Goal: Information Seeking & Learning: Check status

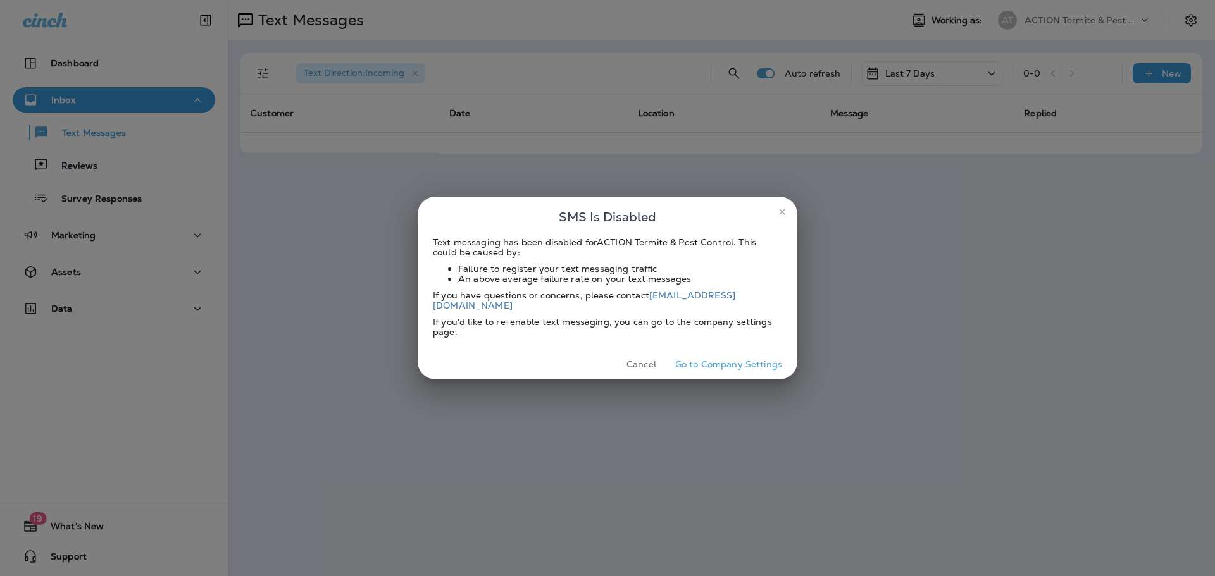
click at [643, 360] on button "Cancel" at bounding box center [640, 365] width 47 height 20
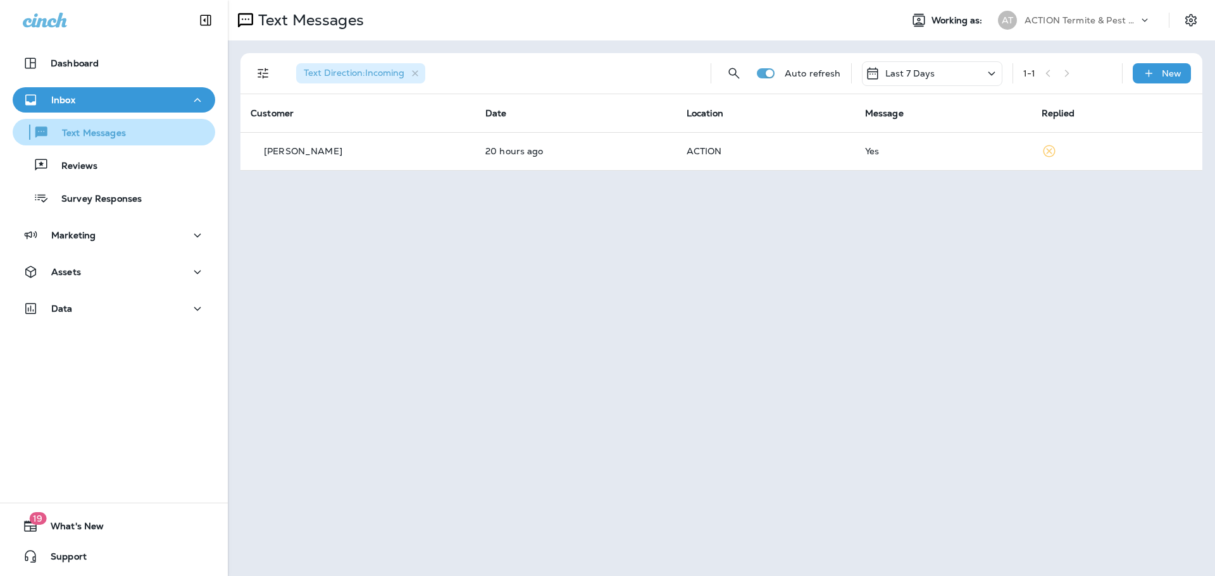
click at [93, 143] on button "Text Messages" at bounding box center [114, 132] width 202 height 27
click at [972, 71] on div "Last 7 Days" at bounding box center [932, 73] width 140 height 25
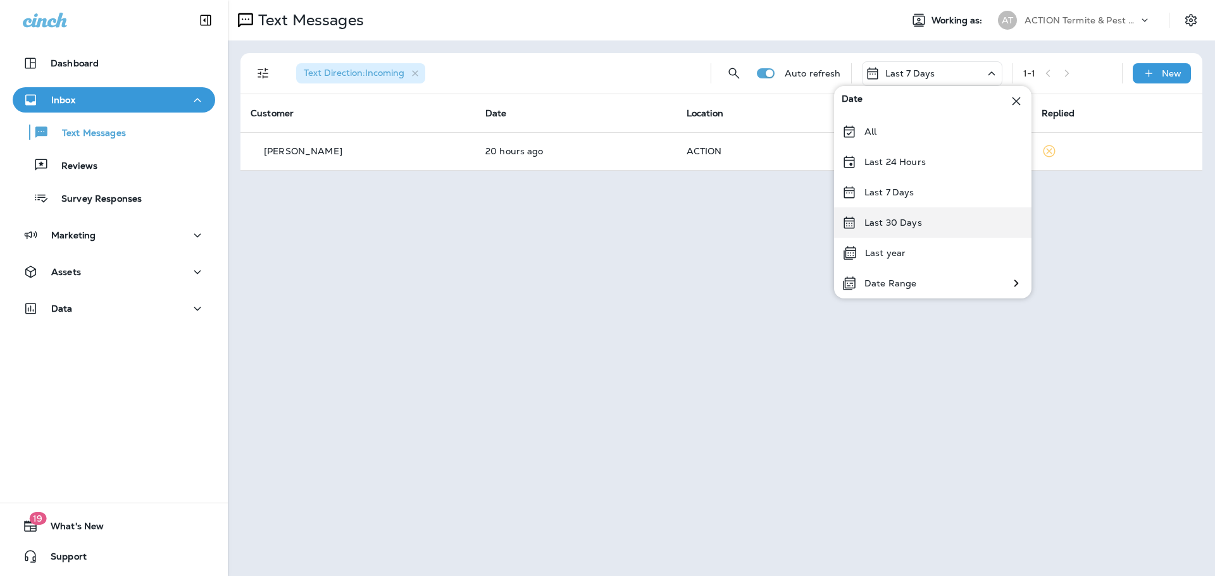
click at [921, 229] on div "Last 30 Days" at bounding box center [932, 222] width 197 height 30
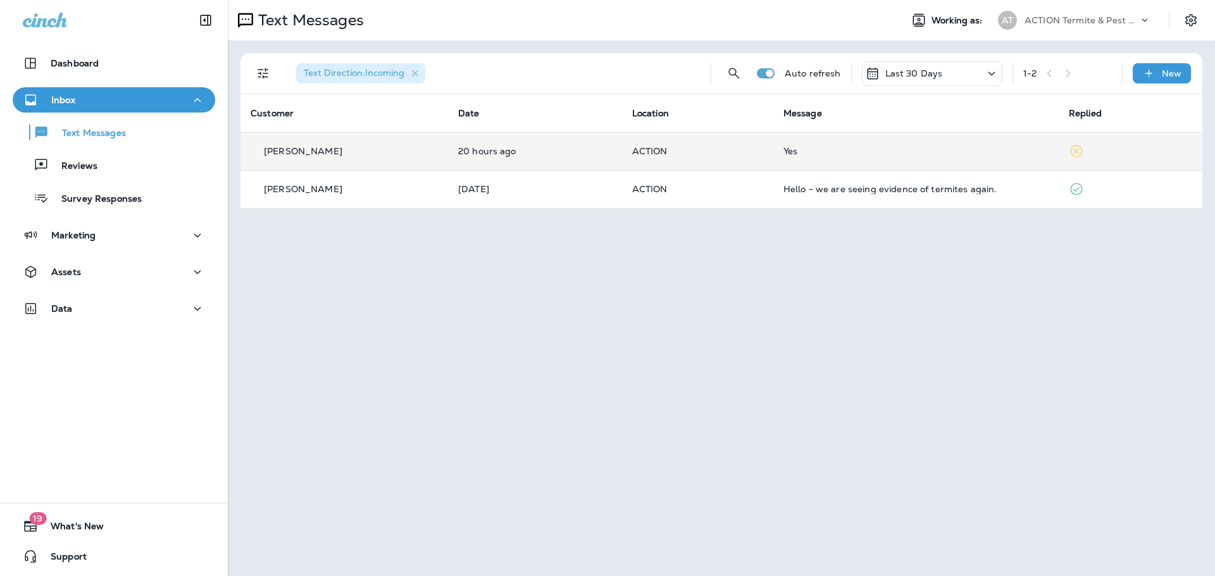
click at [385, 157] on div "[PERSON_NAME]" at bounding box center [344, 151] width 187 height 13
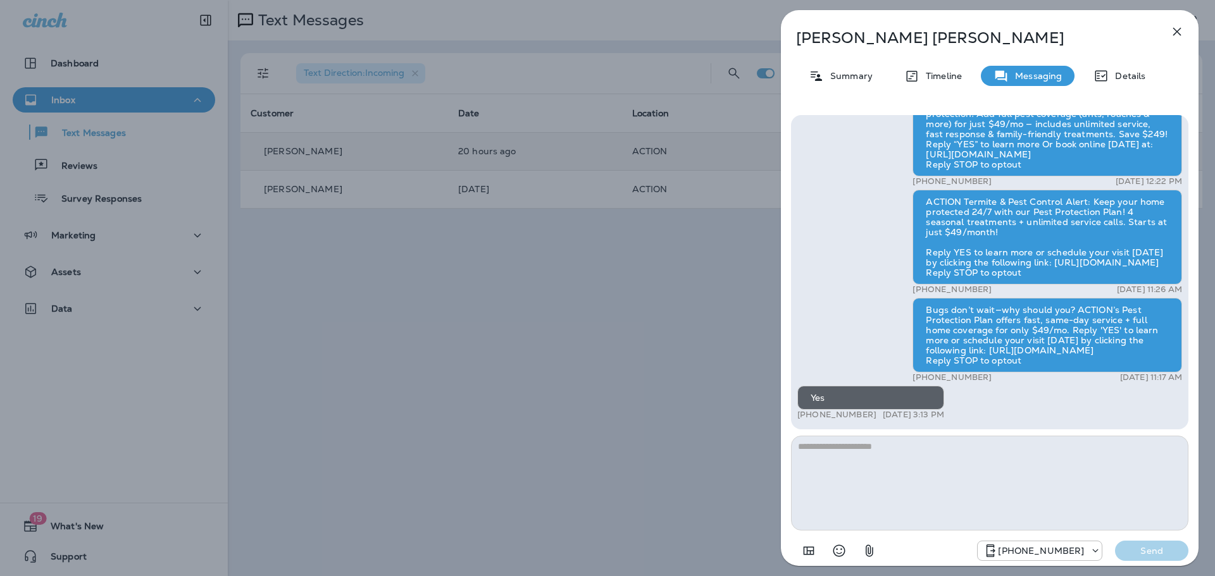
drag, startPoint x: 872, startPoint y: 414, endPoint x: 808, endPoint y: 412, distance: 63.9
click at [808, 412] on div "+1 (602) 696-0784 [DATE] 3:13 PM" at bounding box center [870, 415] width 147 height 10
drag, startPoint x: 824, startPoint y: 415, endPoint x: 858, endPoint y: 422, distance: 34.9
click at [858, 422] on div "ACTION Termite: Thanks for choosing us for termite protection! Add full pest co…" at bounding box center [989, 248] width 385 height 349
drag, startPoint x: 871, startPoint y: 414, endPoint x: 809, endPoint y: 416, distance: 62.0
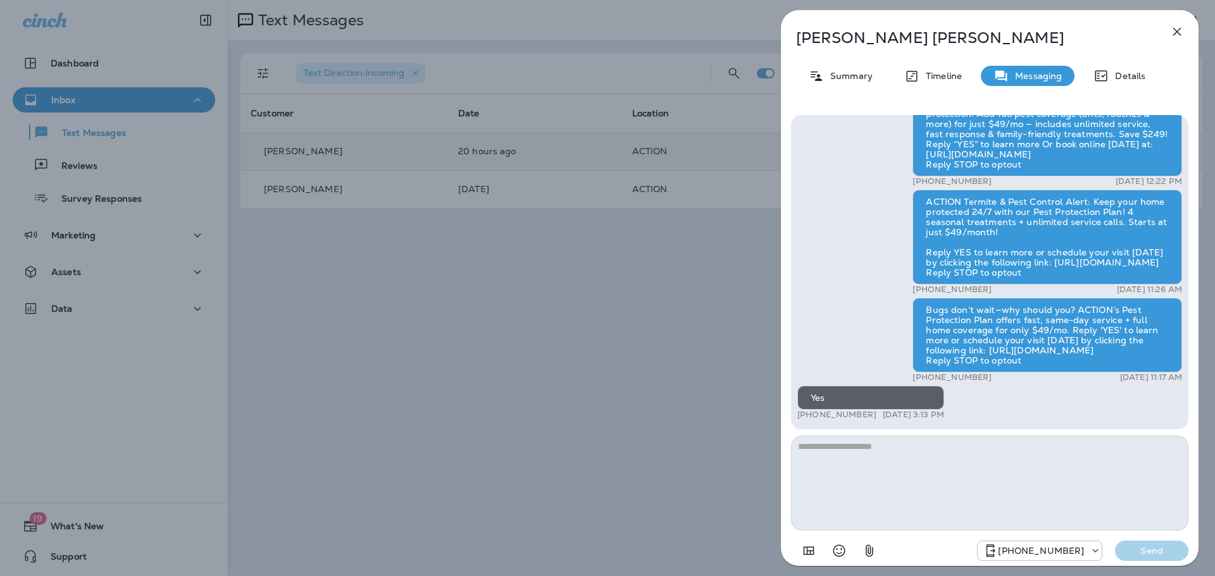
click at [809, 416] on p "[PHONE_NUMBER]" at bounding box center [836, 415] width 79 height 10
copy p "602) 696-0784"
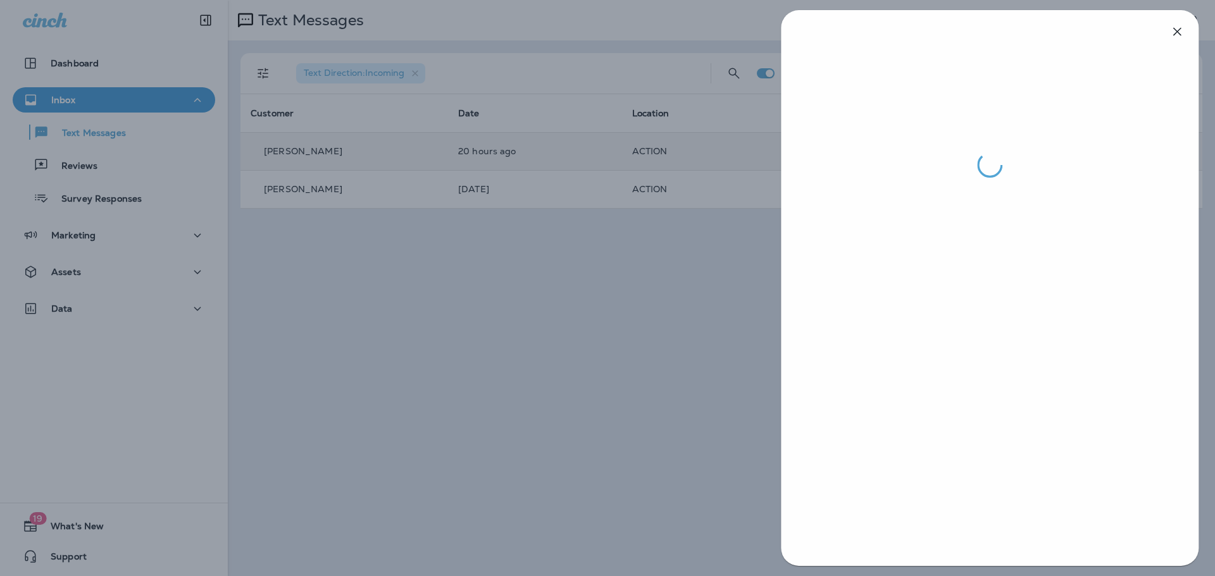
click at [736, 259] on div at bounding box center [607, 288] width 1215 height 576
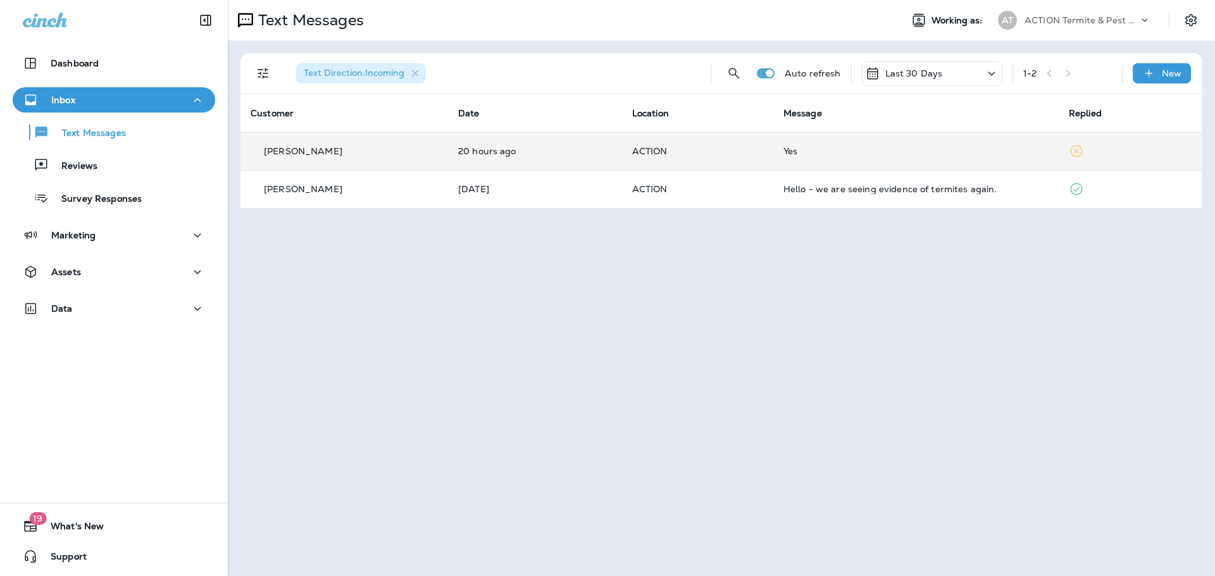
click at [523, 153] on p "20 hours ago" at bounding box center [535, 151] width 154 height 10
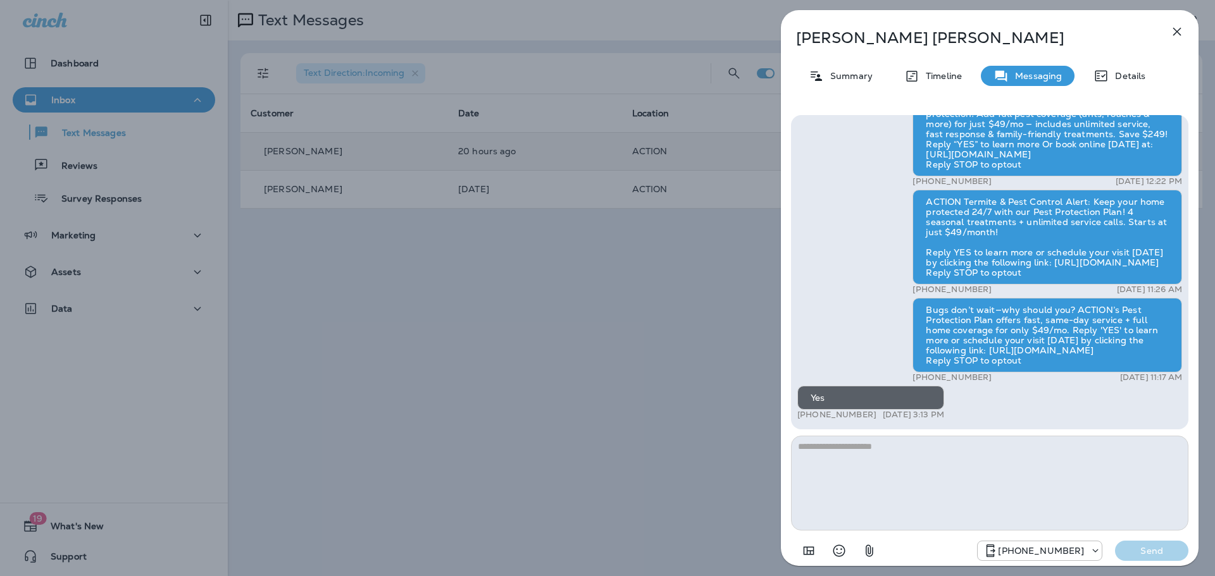
click at [592, 272] on div "[PERSON_NAME] Summary Timeline Messaging Details ACTION Termite: Thanks for cho…" at bounding box center [607, 288] width 1215 height 576
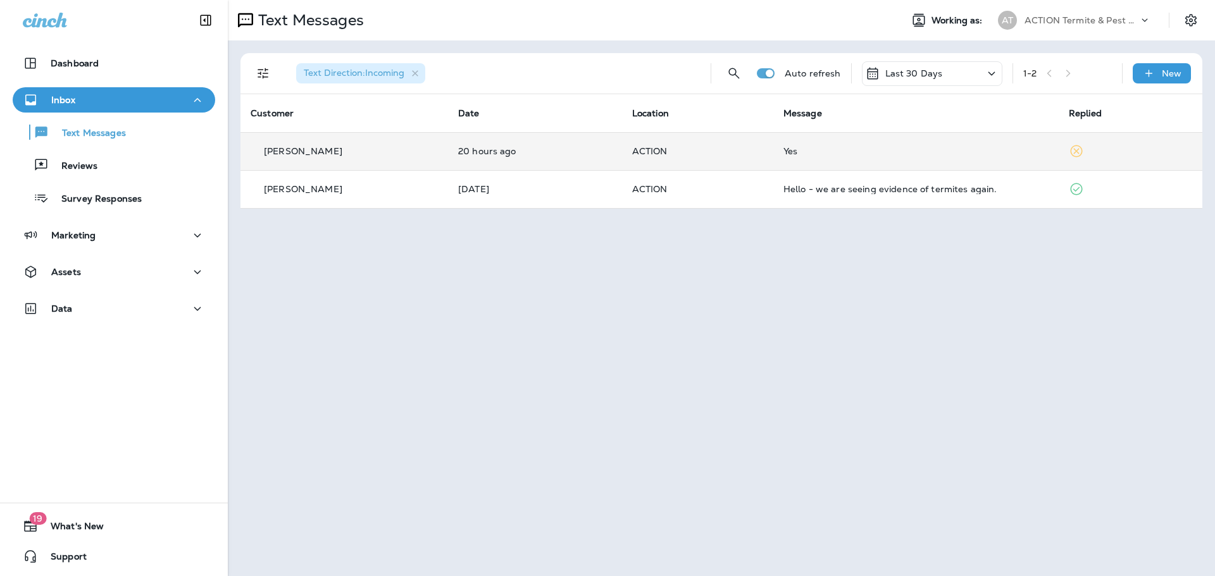
click at [767, 153] on td "ACTION" at bounding box center [697, 151] width 151 height 38
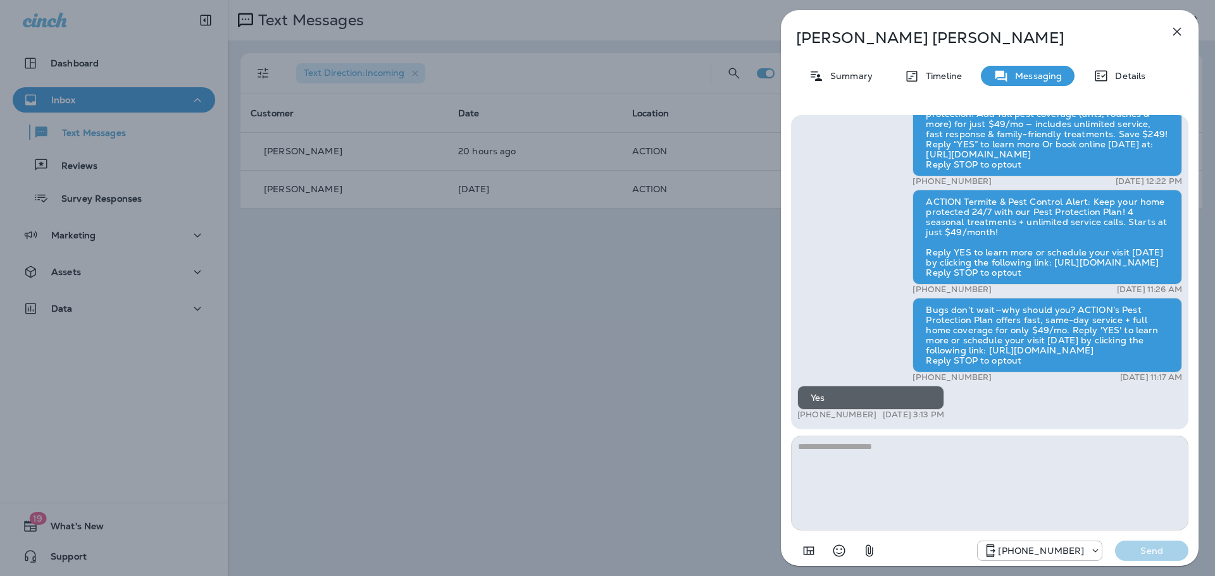
click at [628, 320] on div "[PERSON_NAME] Summary Timeline Messaging Details ACTION Termite: Thanks for cho…" at bounding box center [607, 288] width 1215 height 576
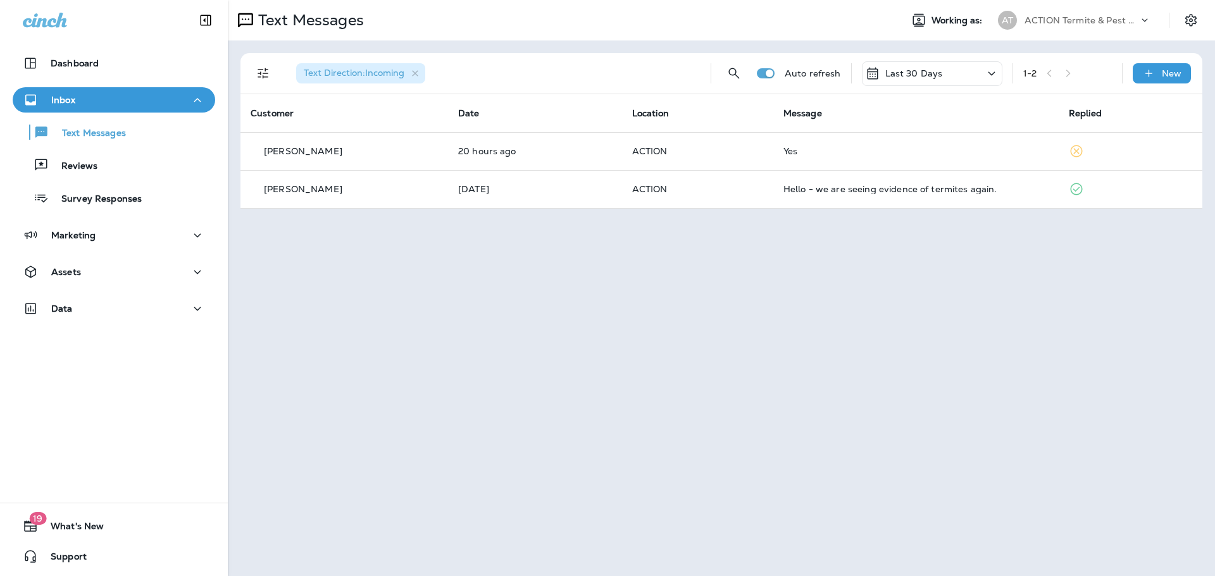
click at [903, 78] on p "Last 30 Days" at bounding box center [914, 73] width 58 height 10
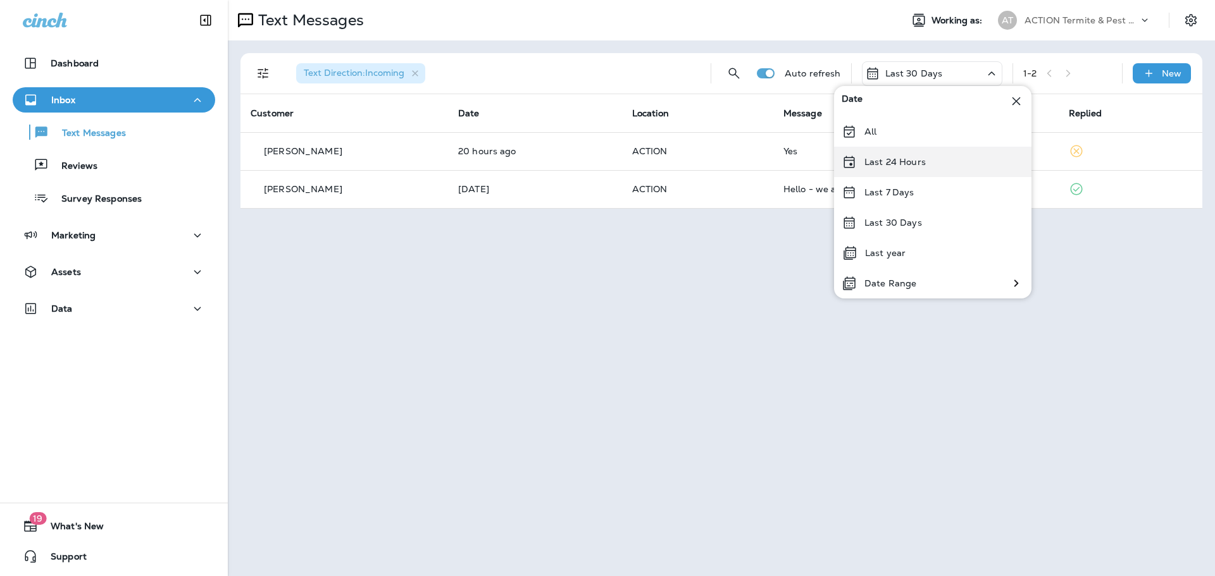
click at [906, 166] on p "Last 24 Hours" at bounding box center [894, 162] width 61 height 10
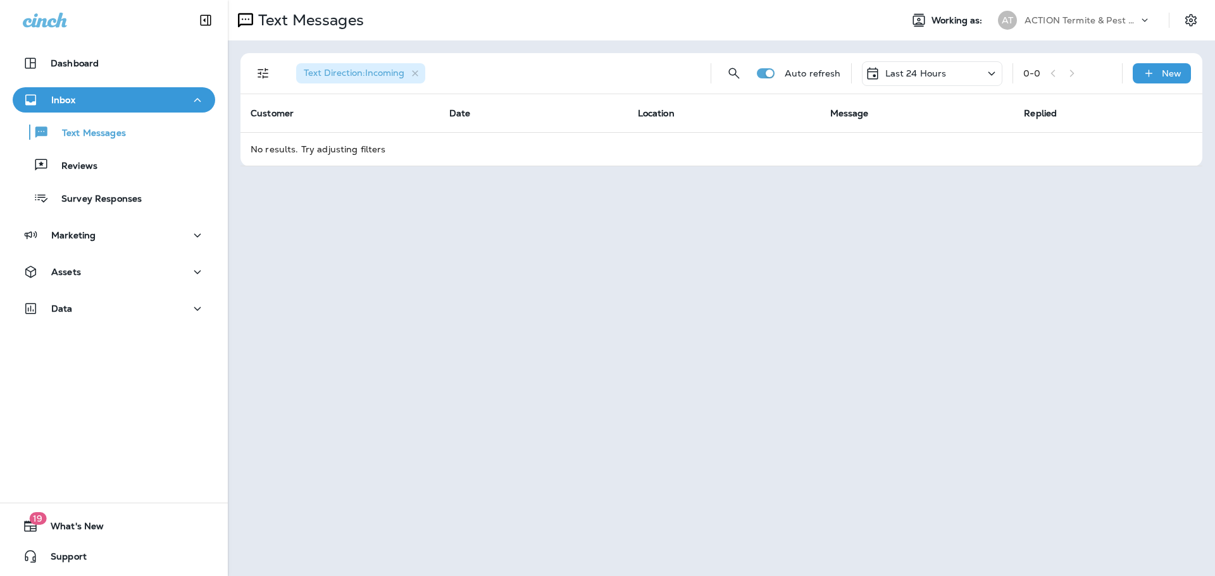
click at [913, 75] on p "Last 24 Hours" at bounding box center [915, 73] width 61 height 10
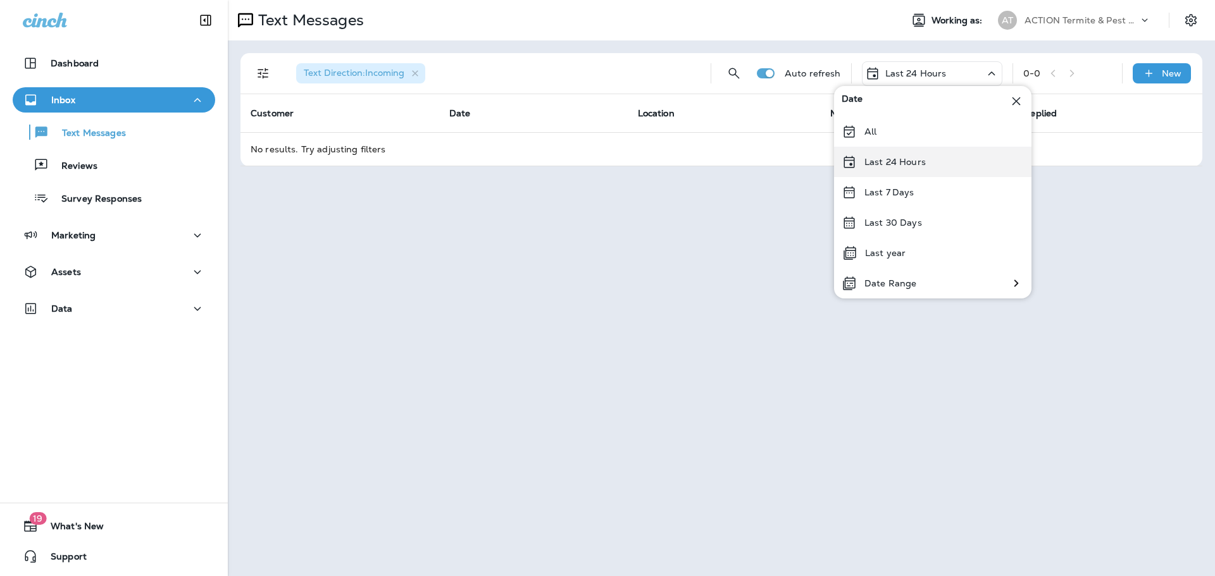
click at [890, 159] on p "Last 24 Hours" at bounding box center [894, 162] width 61 height 10
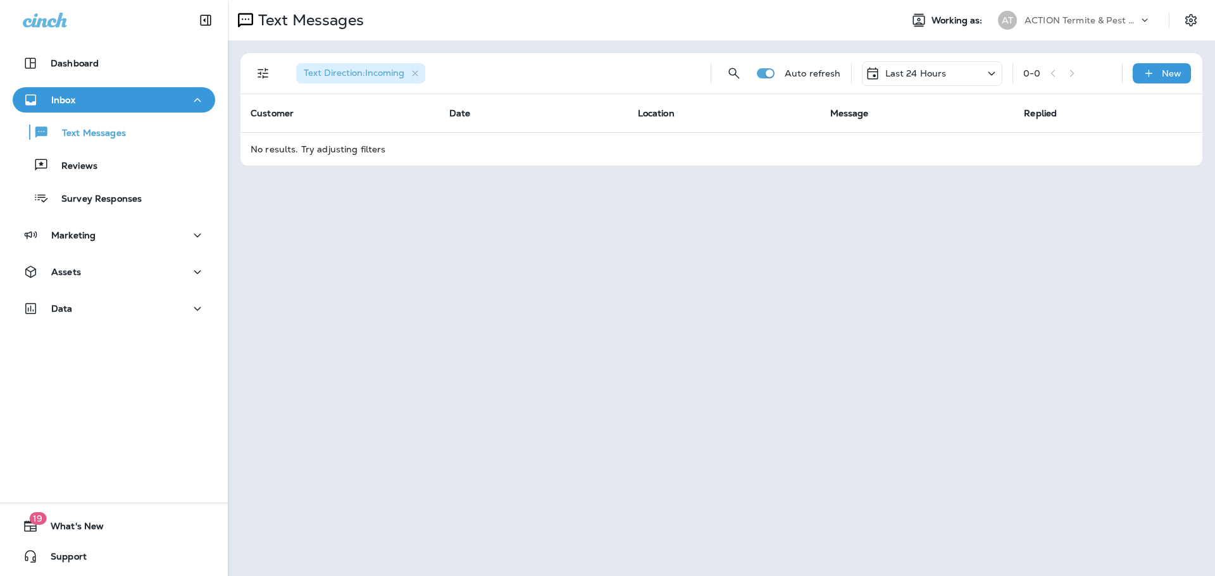
click at [895, 68] on p "Last 24 Hours" at bounding box center [915, 73] width 61 height 10
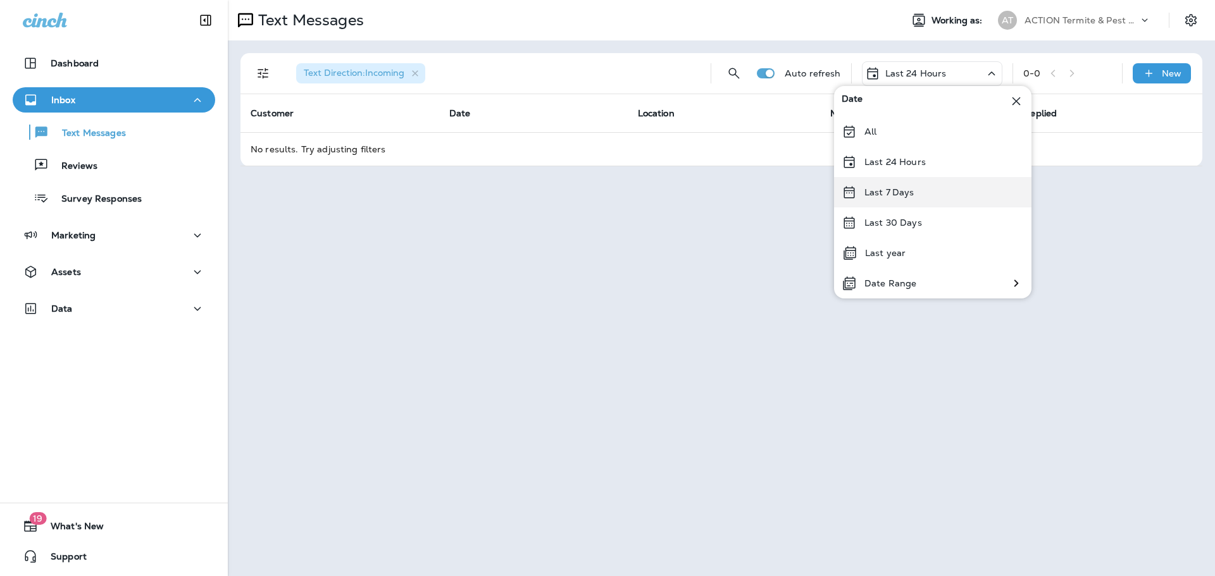
click at [893, 197] on p "Last 7 Days" at bounding box center [889, 192] width 50 height 10
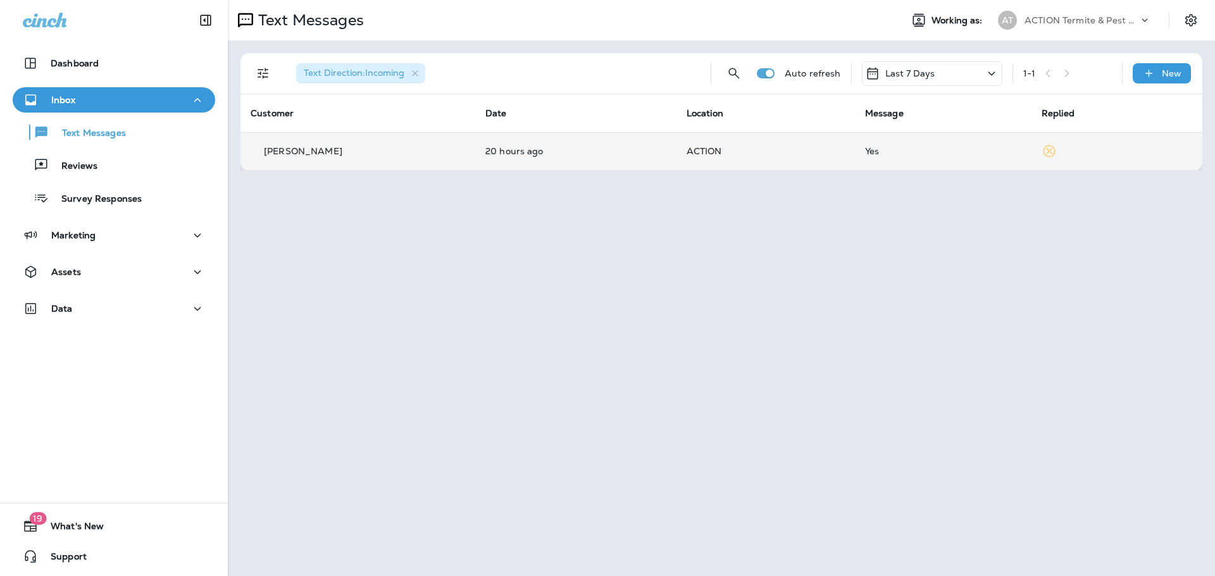
click at [394, 162] on td "[PERSON_NAME]" at bounding box center [357, 151] width 235 height 38
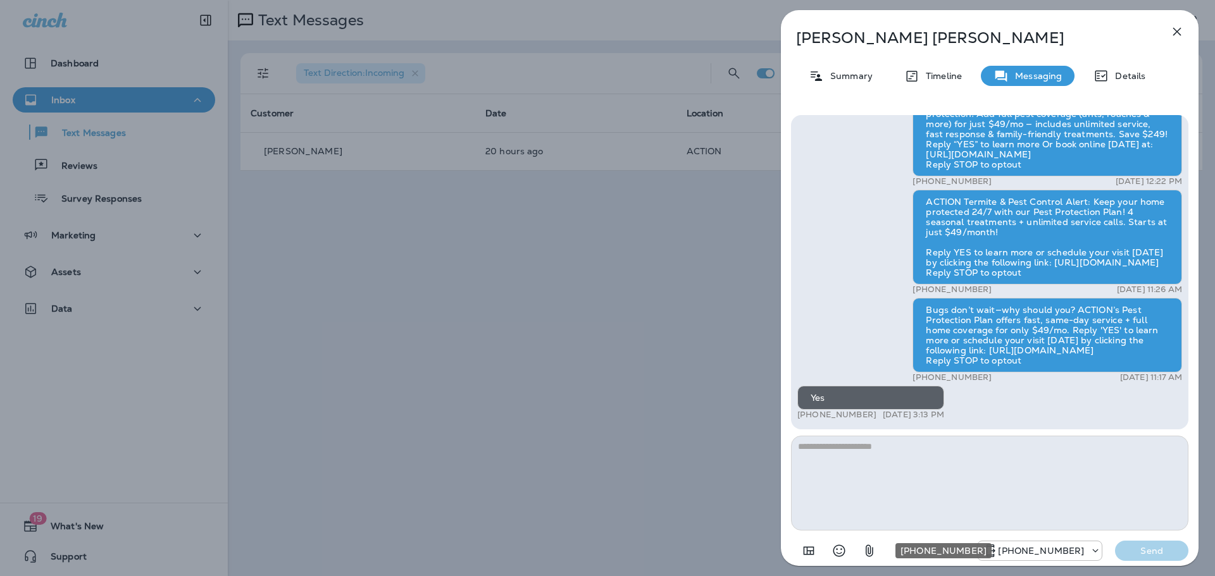
click at [1089, 551] on div "+1 (623) 400-2225" at bounding box center [1093, 551] width 18 height 13
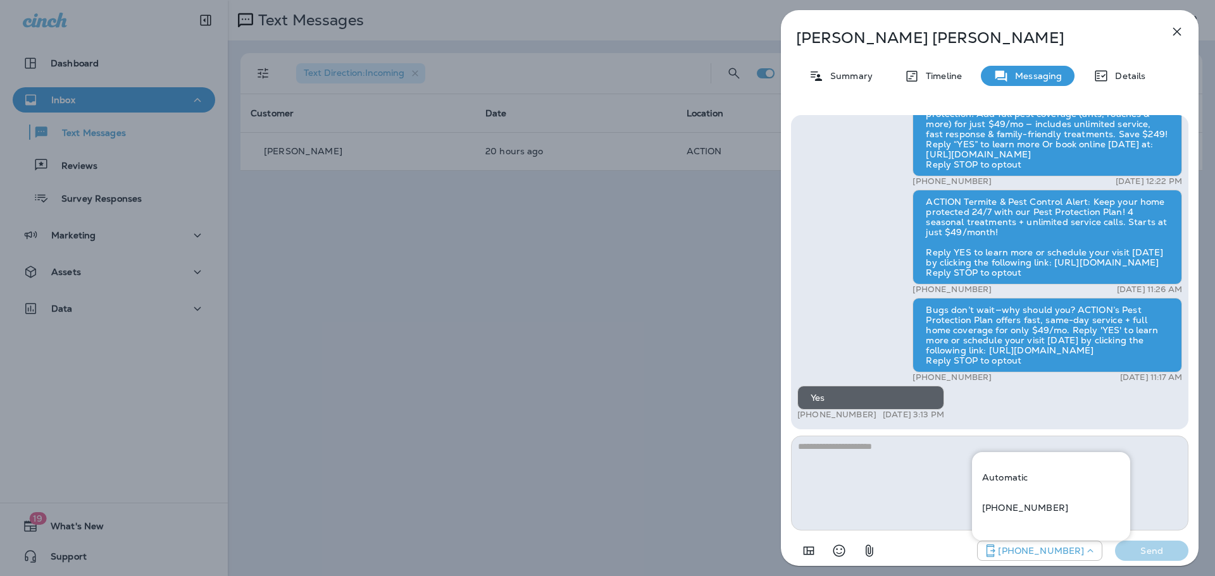
click at [891, 542] on div "[PHONE_NUMBER] Send" at bounding box center [989, 547] width 397 height 33
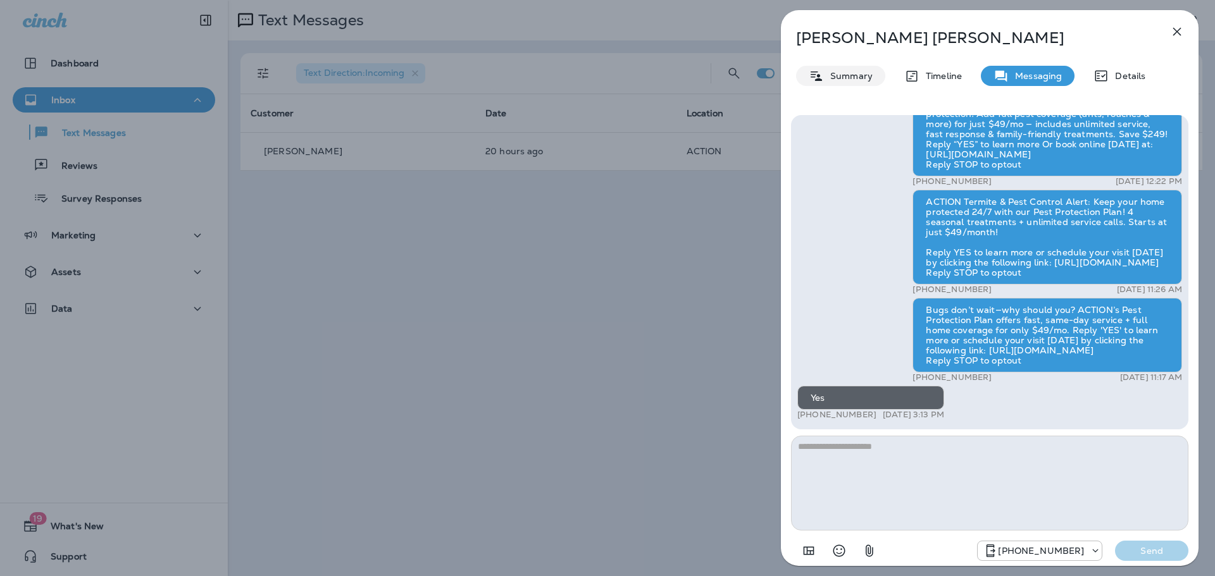
click at [852, 74] on p "Summary" at bounding box center [848, 76] width 49 height 10
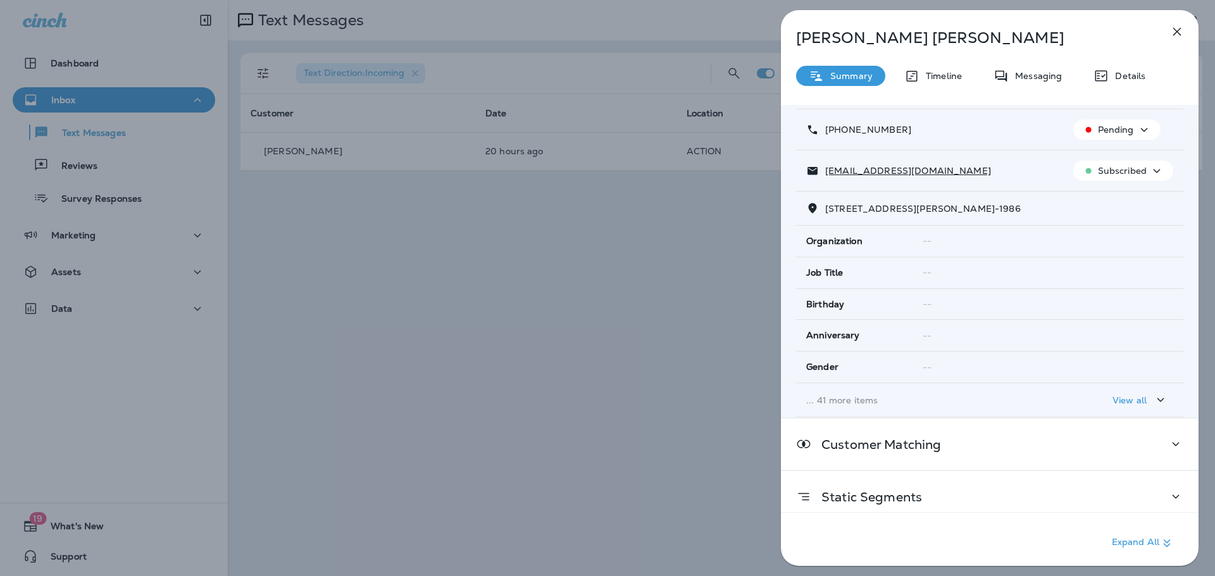
scroll to position [133, 0]
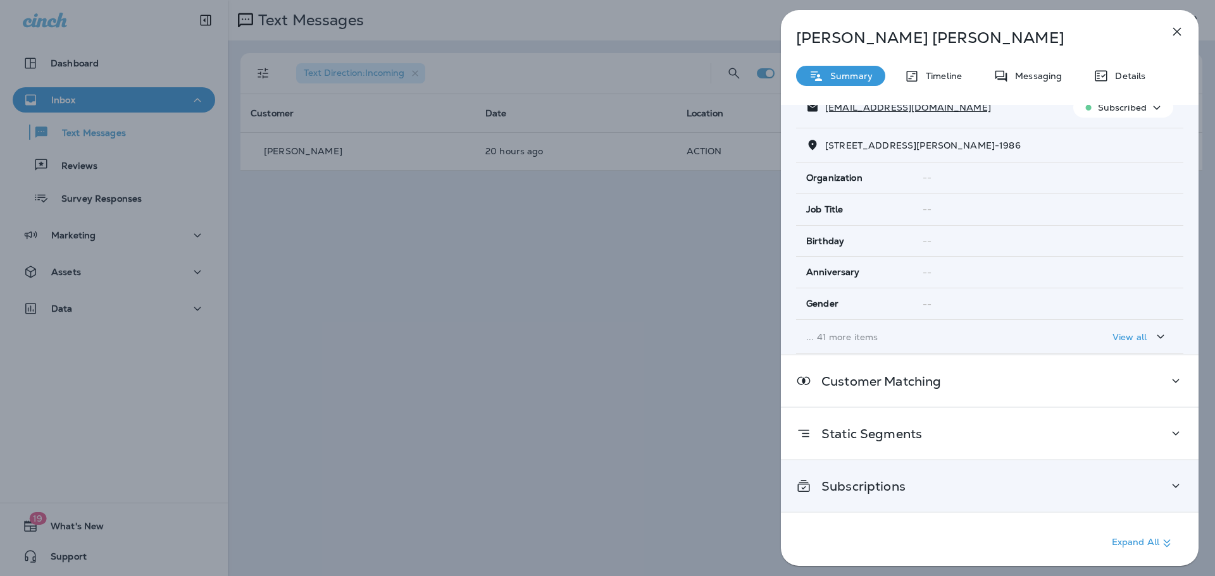
click at [1175, 481] on icon at bounding box center [1175, 486] width 15 height 16
click at [1169, 483] on icon at bounding box center [1175, 486] width 15 height 16
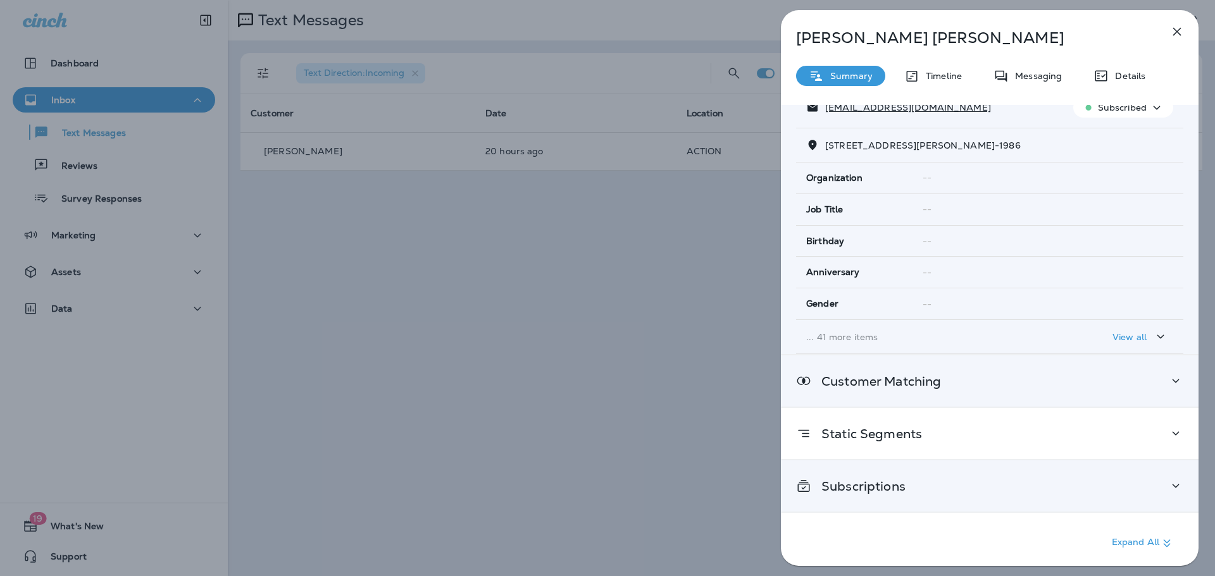
click at [1170, 383] on icon at bounding box center [1175, 381] width 15 height 16
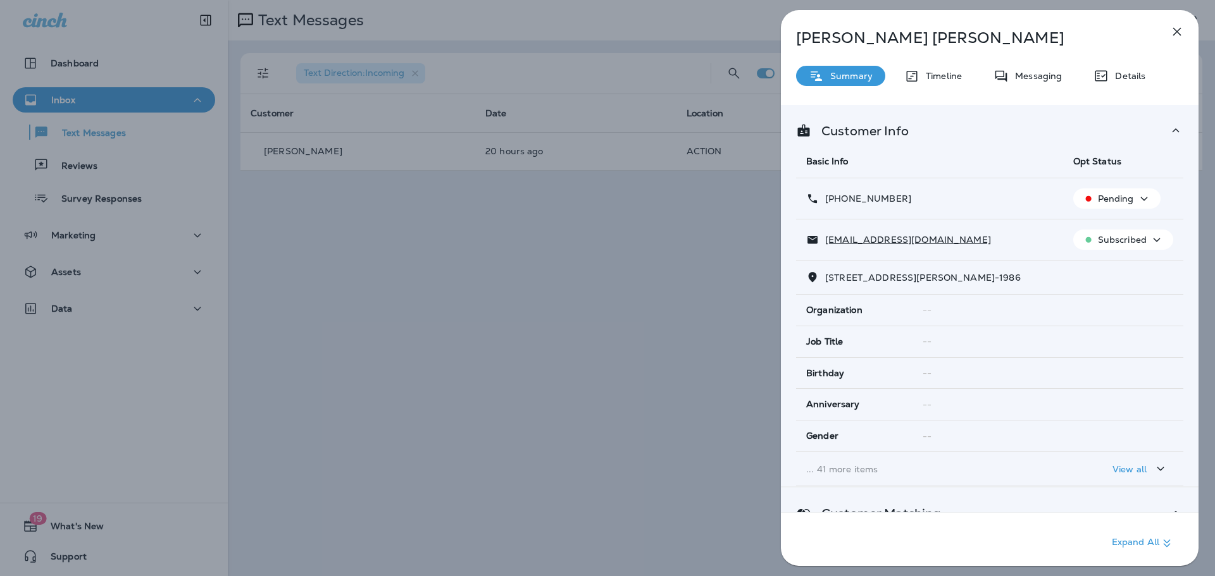
scroll to position [0, 0]
click at [1136, 200] on icon "button" at bounding box center [1143, 200] width 15 height 16
click at [1039, 204] on div "[PHONE_NUMBER]" at bounding box center [929, 199] width 247 height 13
click at [1042, 221] on td "[EMAIL_ADDRESS][DOMAIN_NAME]" at bounding box center [929, 240] width 267 height 41
click at [1110, 199] on p "Pending" at bounding box center [1116, 199] width 36 height 10
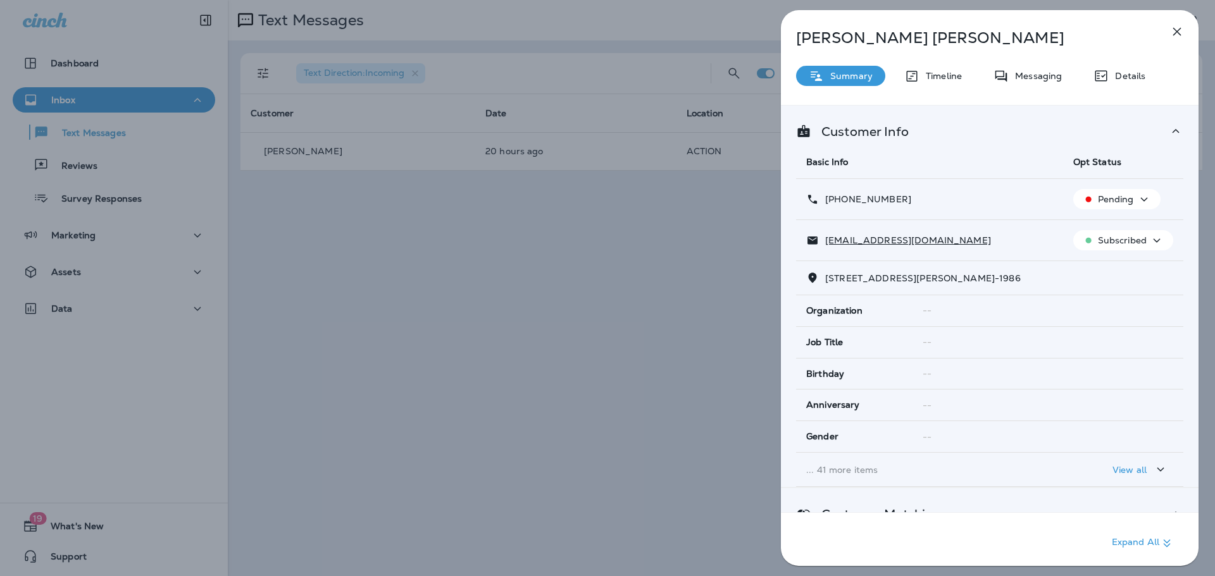
click at [1132, 190] on button "Pending" at bounding box center [1116, 199] width 87 height 20
click at [950, 209] on td "[PHONE_NUMBER]" at bounding box center [929, 199] width 267 height 41
click at [1106, 75] on icon at bounding box center [1100, 75] width 15 height 15
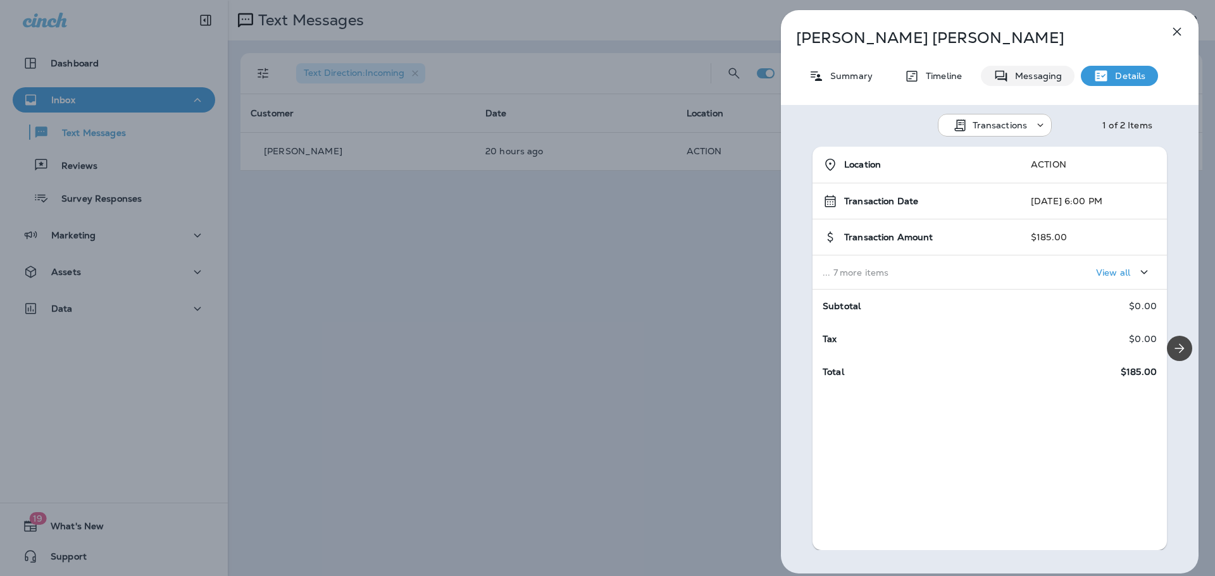
click at [1026, 73] on p "Messaging" at bounding box center [1034, 76] width 53 height 10
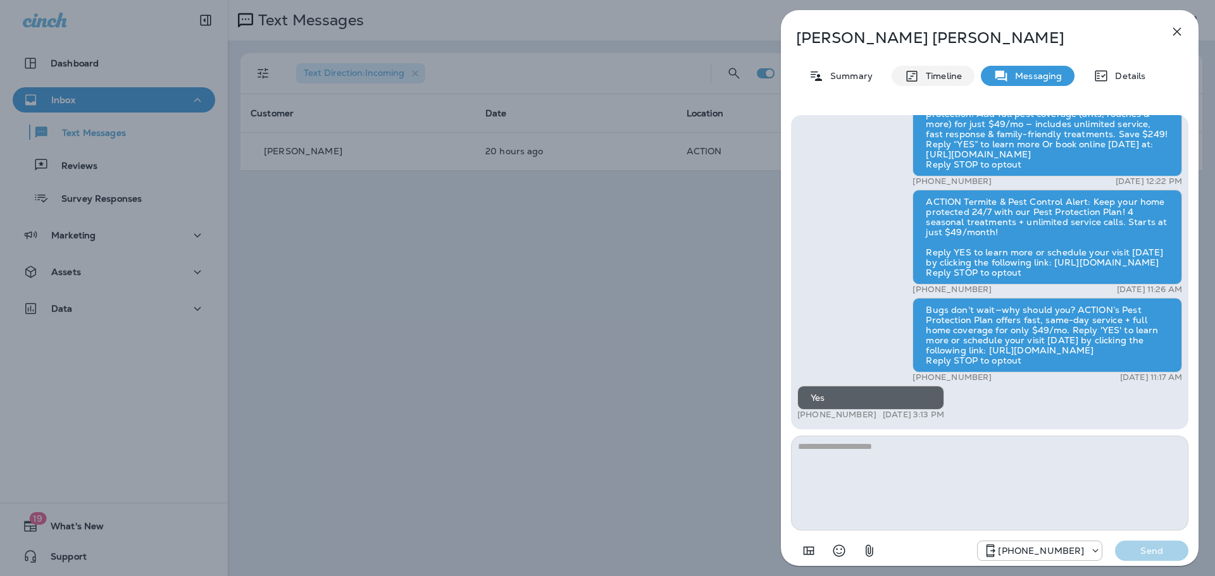
click at [953, 82] on div "Timeline" at bounding box center [932, 76] width 83 height 20
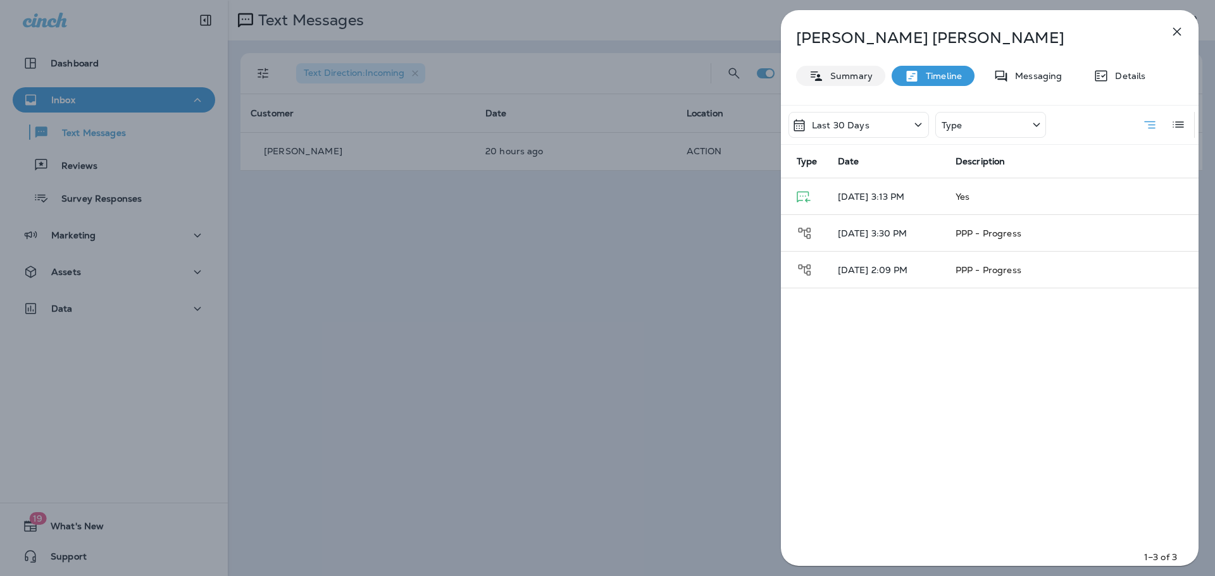
click at [838, 71] on p "Summary" at bounding box center [848, 76] width 49 height 10
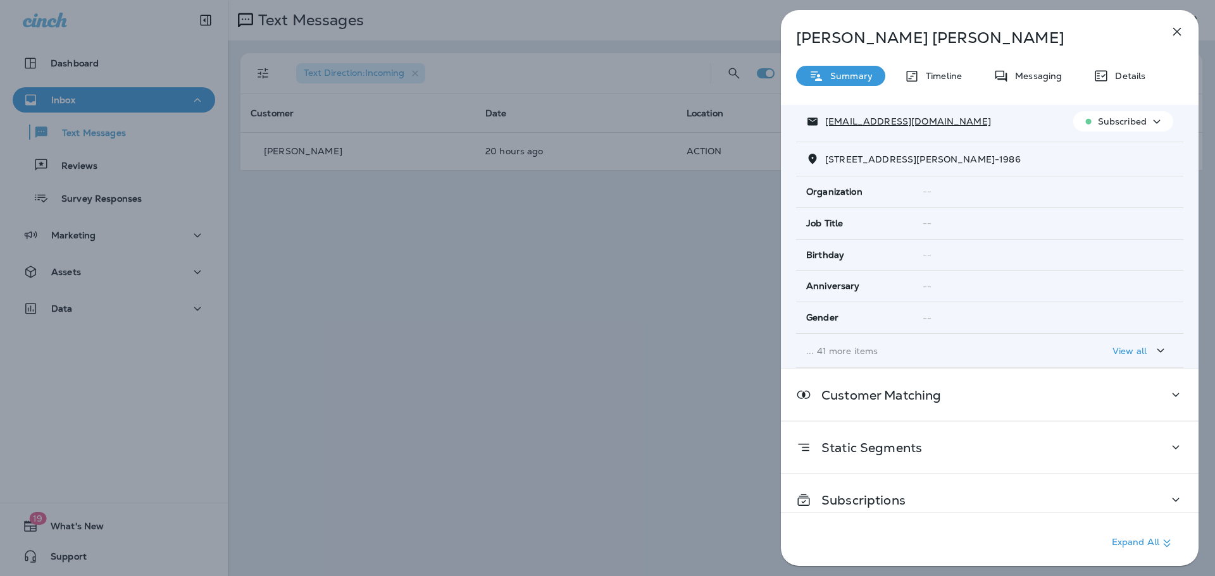
scroll to position [133, 0]
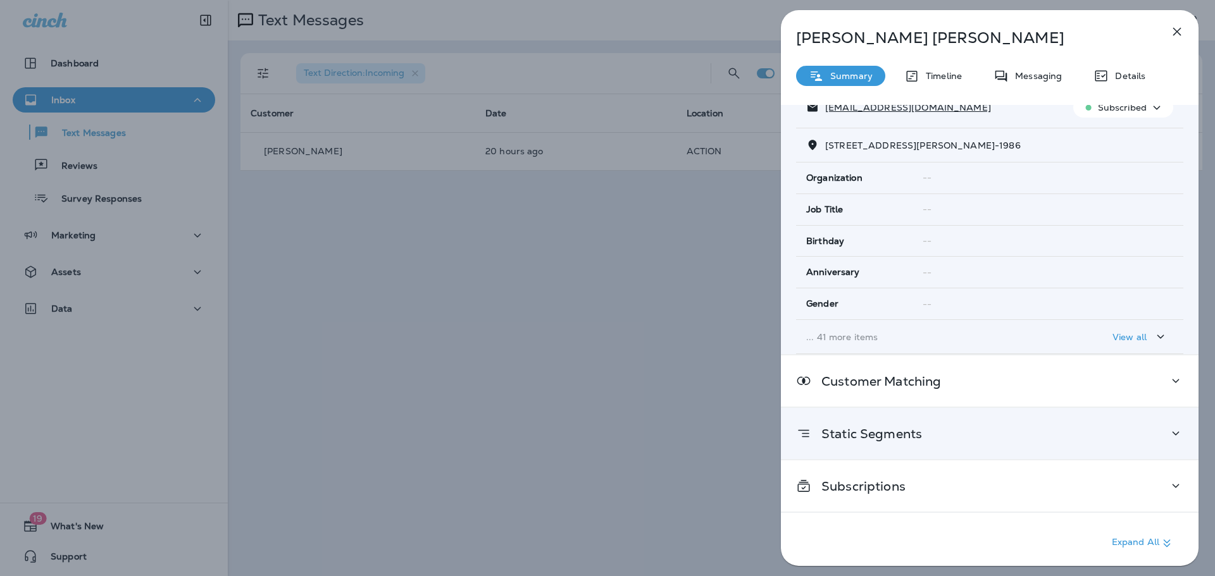
click at [1190, 436] on div "Static Segments" at bounding box center [990, 433] width 418 height 51
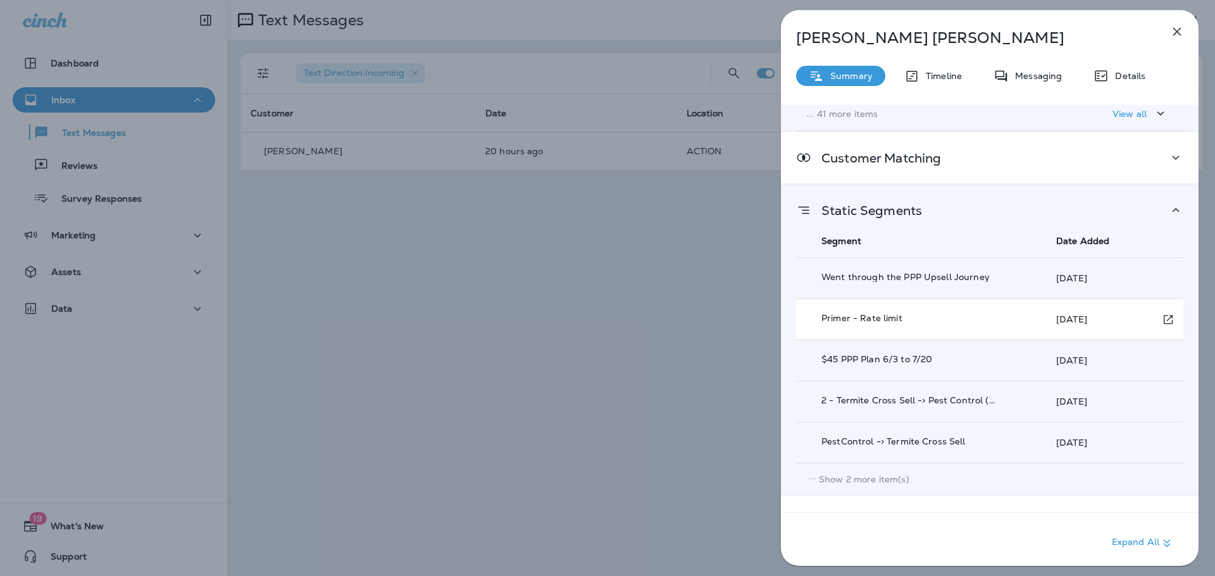
scroll to position [392, 0]
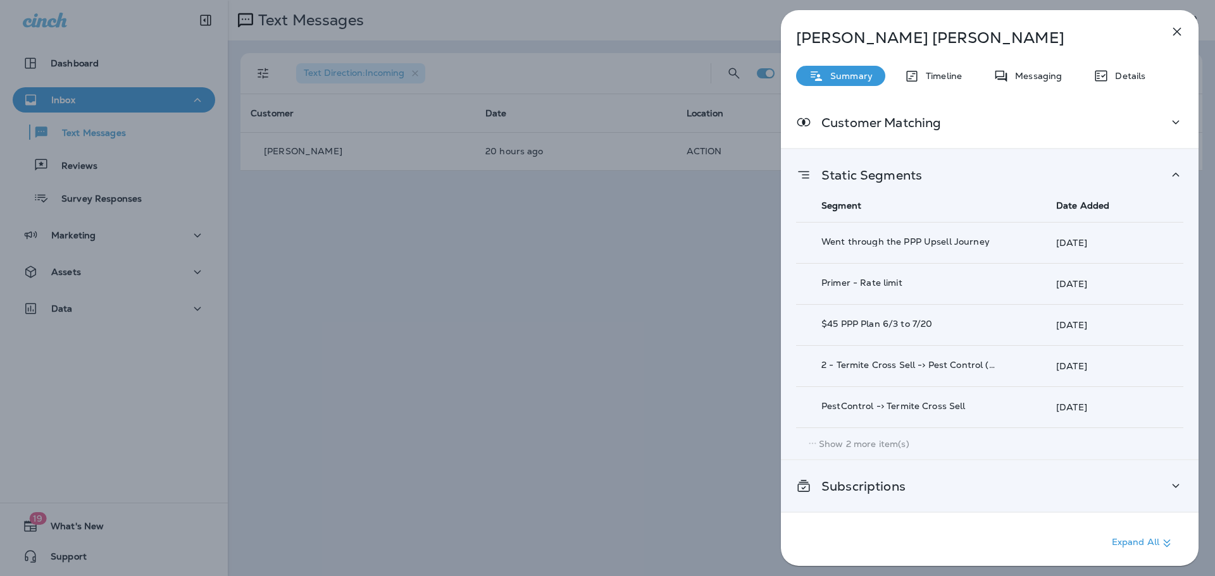
click at [1160, 485] on div "Subscriptions" at bounding box center [989, 486] width 387 height 16
click at [1172, 486] on icon at bounding box center [1175, 486] width 7 height 4
drag, startPoint x: 803, startPoint y: 486, endPoint x: 814, endPoint y: 483, distance: 12.0
click at [802, 486] on icon at bounding box center [803, 486] width 15 height 16
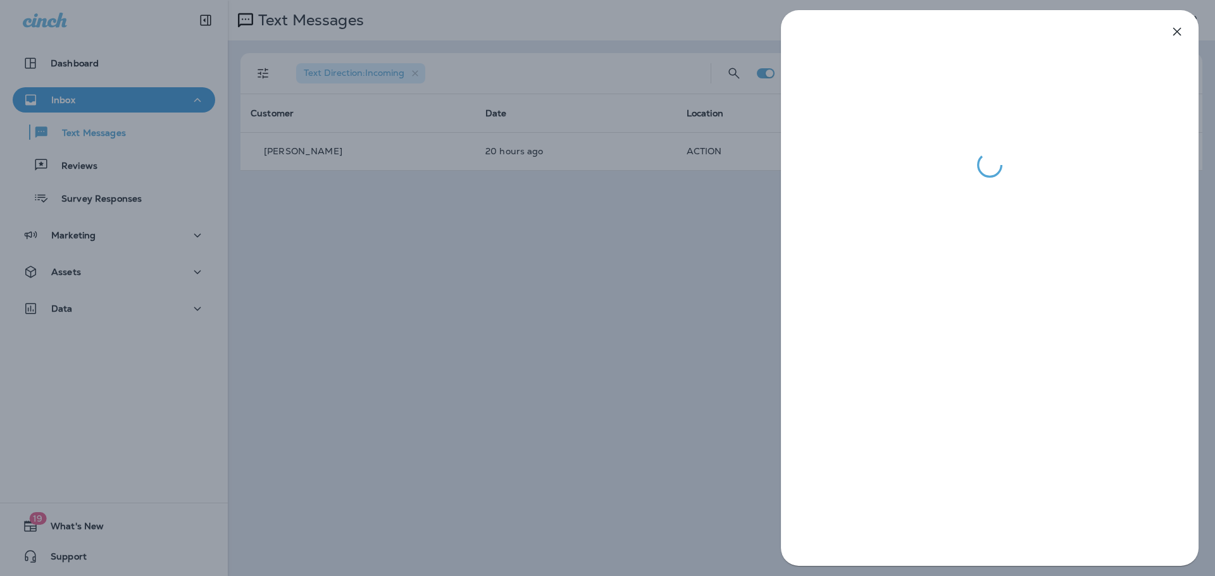
click at [743, 344] on div at bounding box center [607, 288] width 1215 height 576
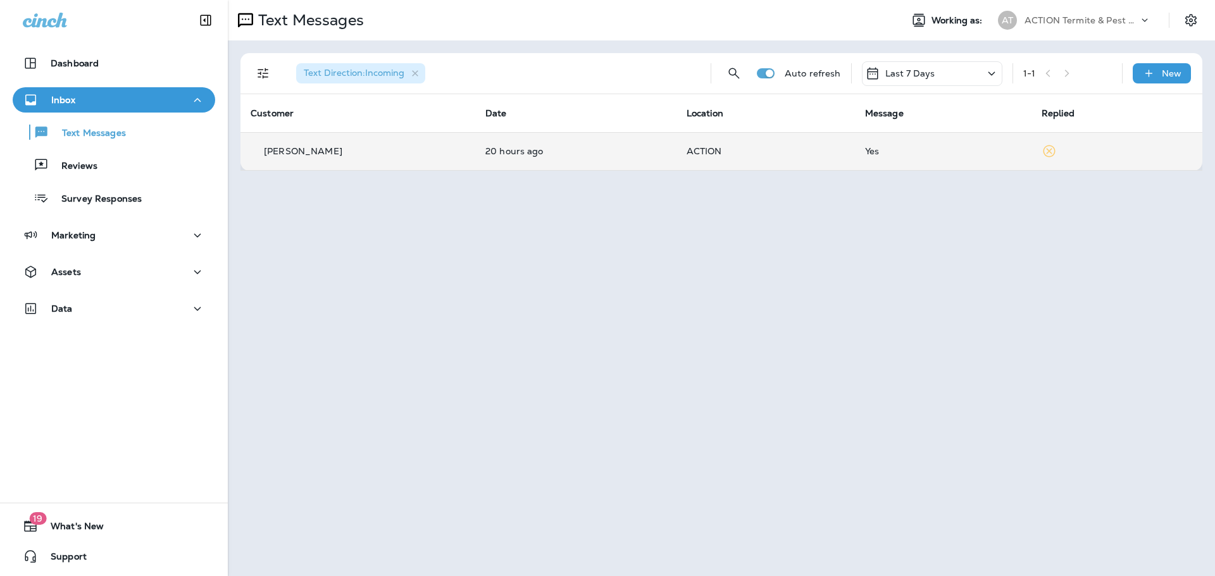
click at [1049, 151] on icon at bounding box center [1048, 151] width 15 height 15
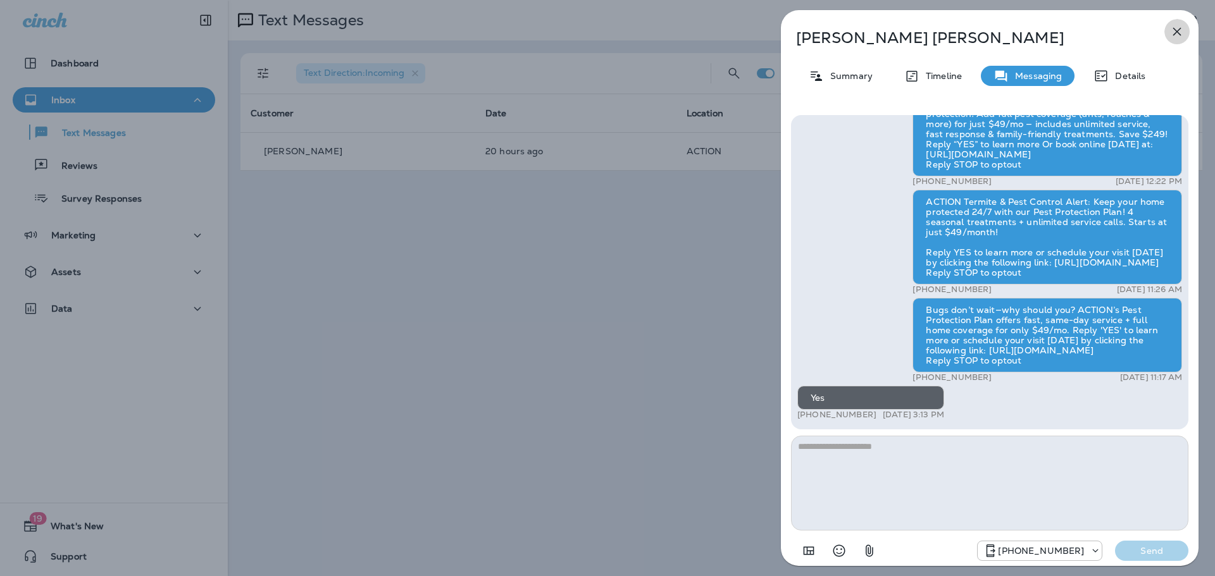
click at [1181, 32] on icon "button" at bounding box center [1176, 31] width 15 height 15
